Goal: Find specific page/section: Find specific page/section

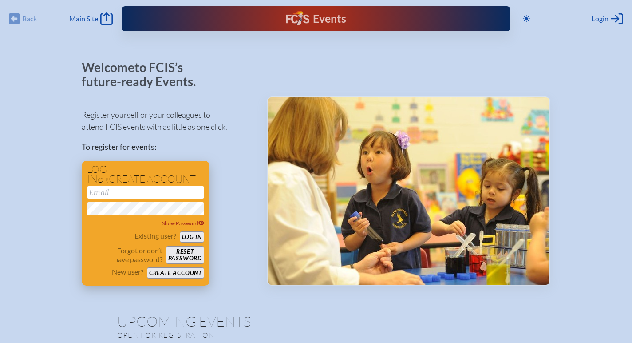
click at [155, 196] on input "email" at bounding box center [145, 192] width 117 height 12
type input "[EMAIL_ADDRESS][DOMAIN_NAME]"
click at [188, 234] on button "Log in" at bounding box center [192, 236] width 24 height 11
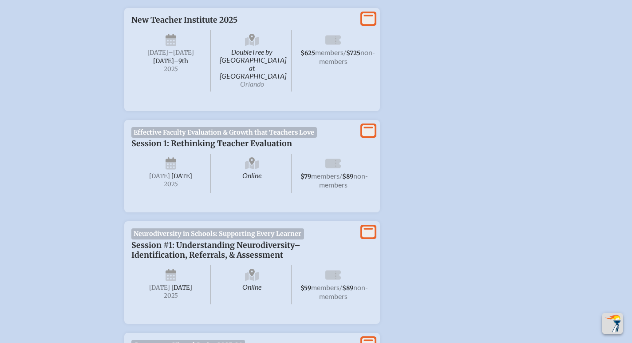
scroll to position [355, 0]
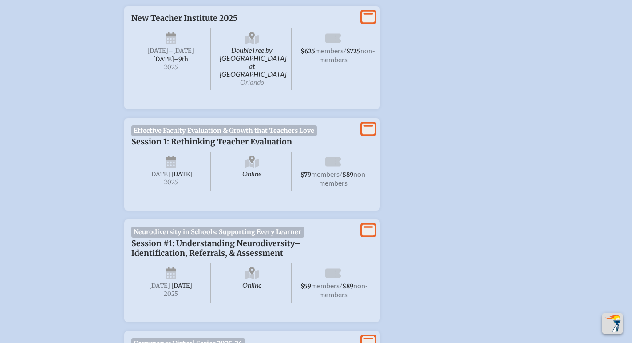
click at [368, 123] on icon at bounding box center [368, 128] width 12 height 11
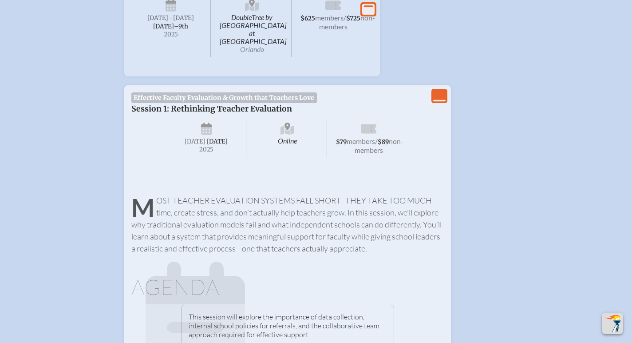
scroll to position [0, 0]
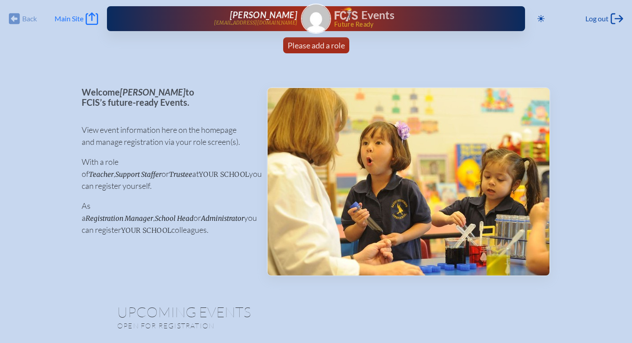
click at [91, 17] on icon "Main Site" at bounding box center [92, 18] width 12 height 12
